Goal: Task Accomplishment & Management: Complete application form

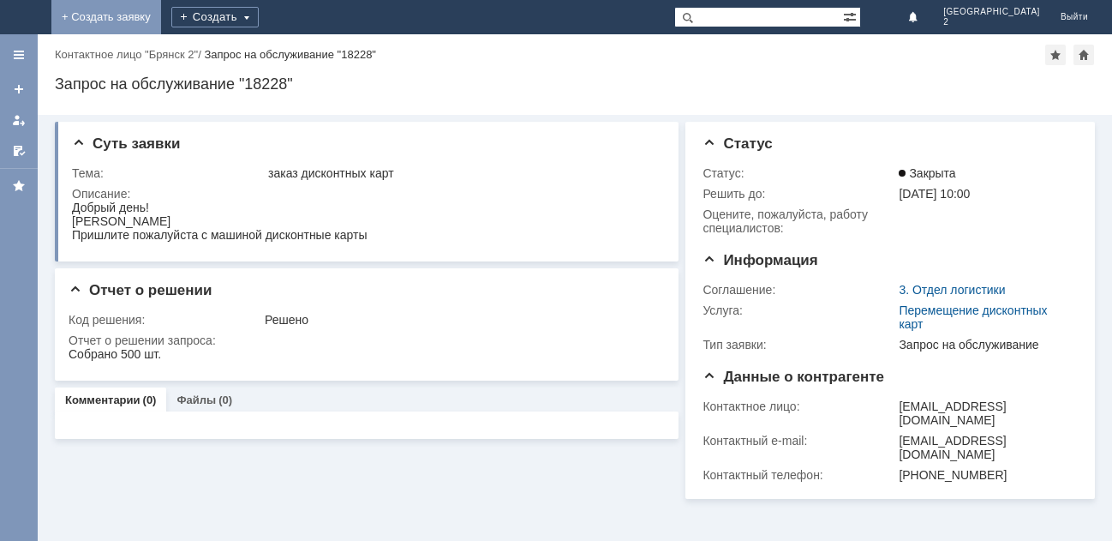
click at [161, 13] on link "+ Создать заявку" at bounding box center [106, 17] width 110 height 34
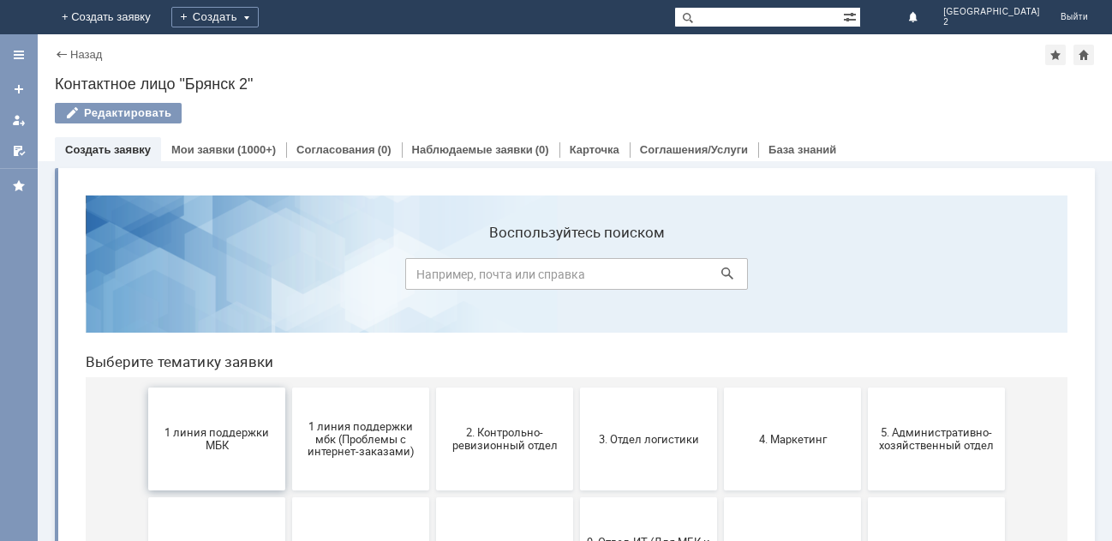
click at [219, 437] on span "1 линия поддержки МБК" at bounding box center [216, 439] width 127 height 26
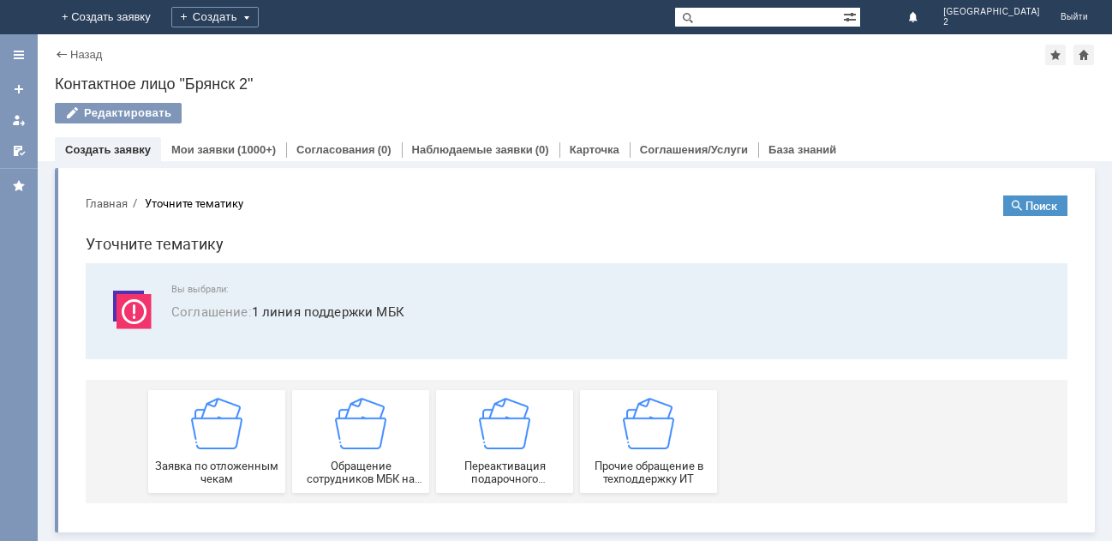
click at [219, 437] on img at bounding box center [216, 423] width 51 height 51
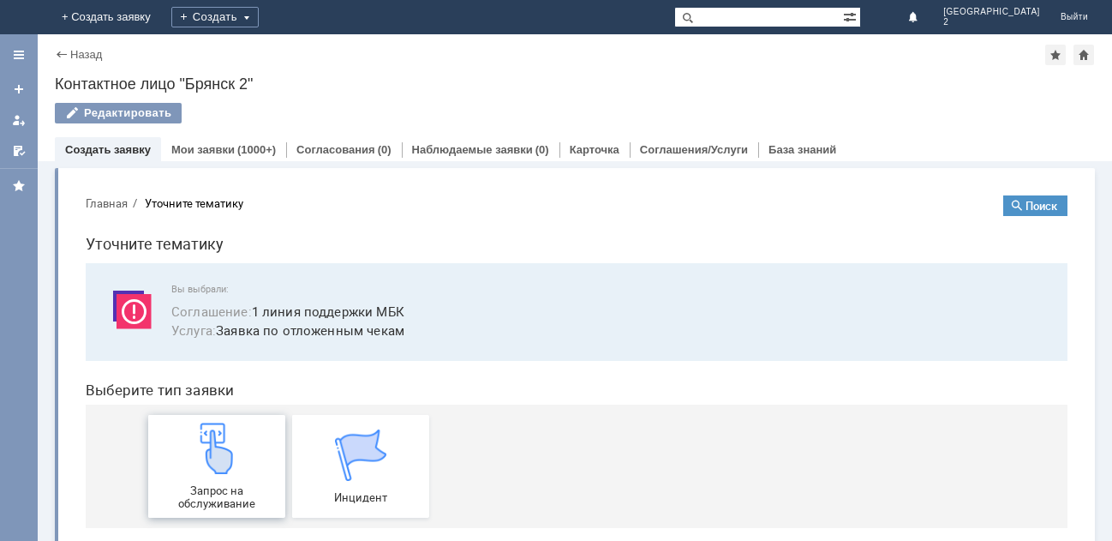
click at [219, 455] on img at bounding box center [216, 447] width 51 height 51
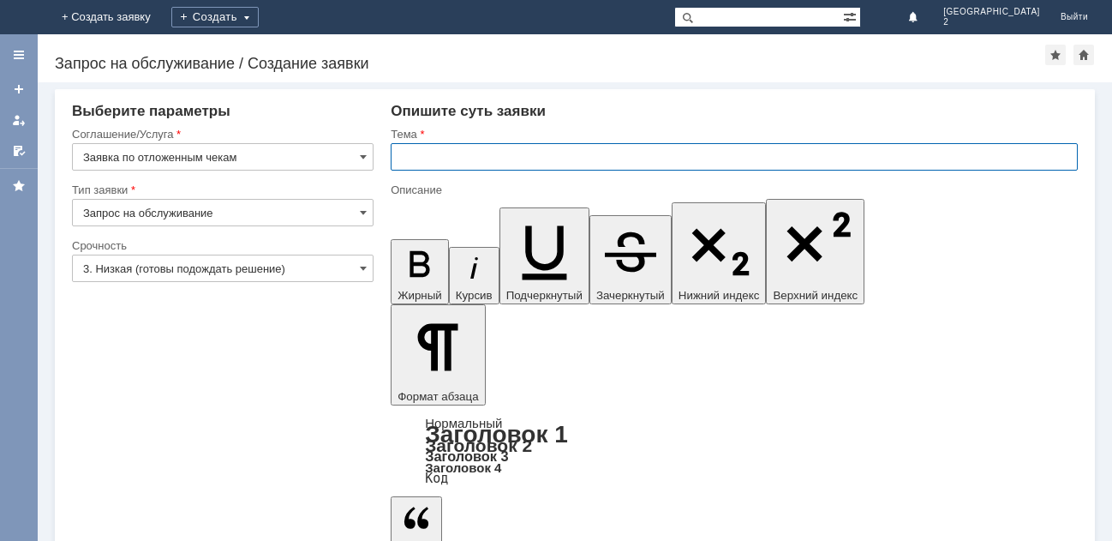
click at [402, 161] on input "text" at bounding box center [734, 156] width 687 height 27
type input "Отлож.чеки Бр2"
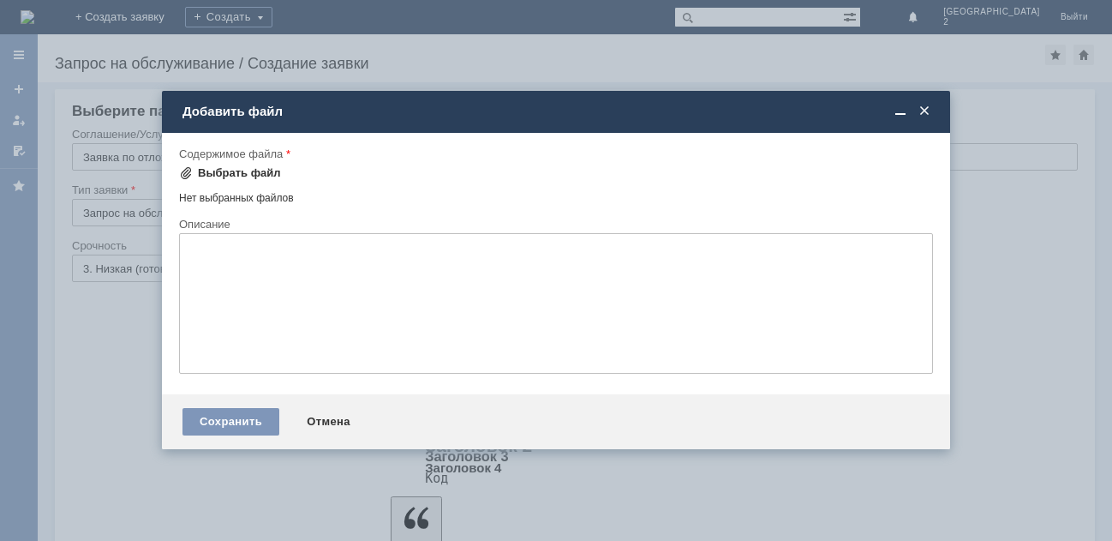
click at [242, 173] on div "Выбрать файл" at bounding box center [239, 173] width 83 height 14
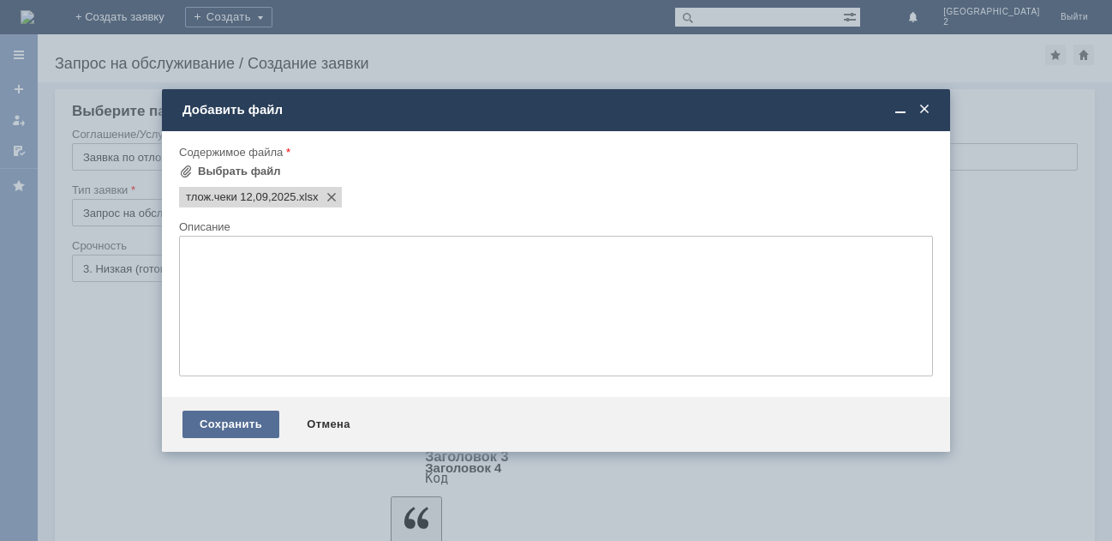
click at [250, 418] on div "Сохранить" at bounding box center [231, 423] width 97 height 27
